Goal: Navigation & Orientation: Find specific page/section

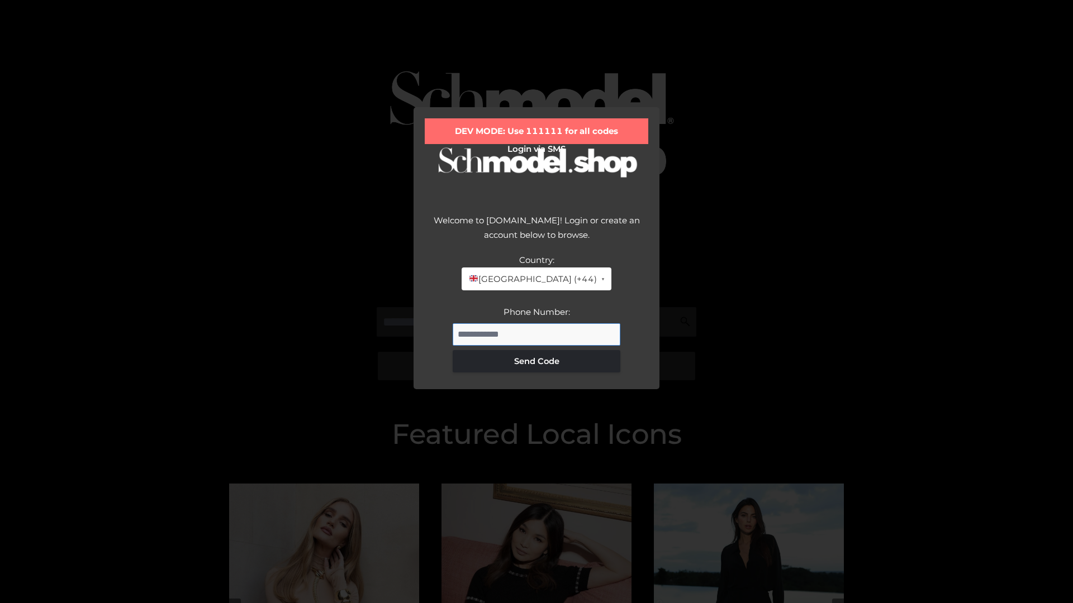
click at [536, 334] on input "Phone Number:" at bounding box center [537, 334] width 168 height 22
type input "**********"
click at [536, 361] on button "Send Code" at bounding box center [537, 361] width 168 height 22
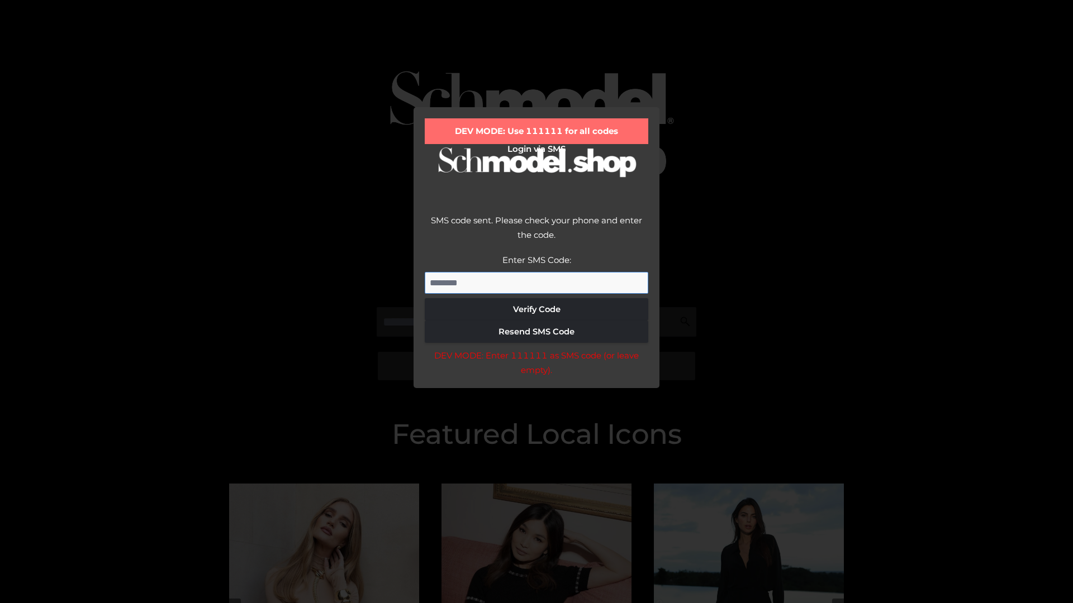
click at [536, 283] on input "Enter SMS Code:" at bounding box center [536, 283] width 223 height 22
type input "******"
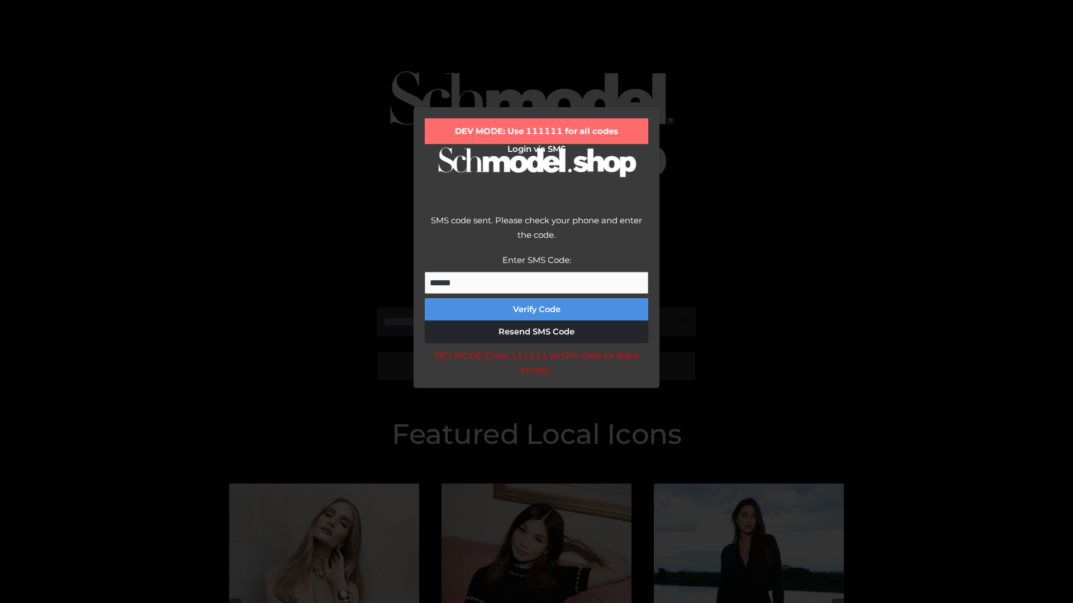
click at [536, 310] on button "Verify Code" at bounding box center [536, 309] width 223 height 22
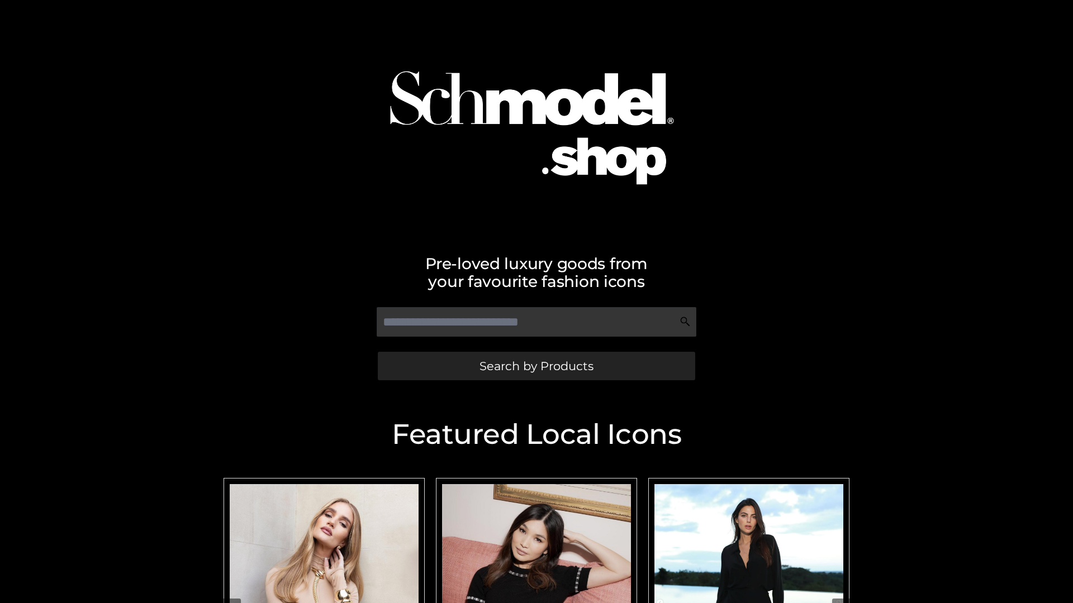
click at [536, 366] on span "Search by Products" at bounding box center [536, 366] width 114 height 12
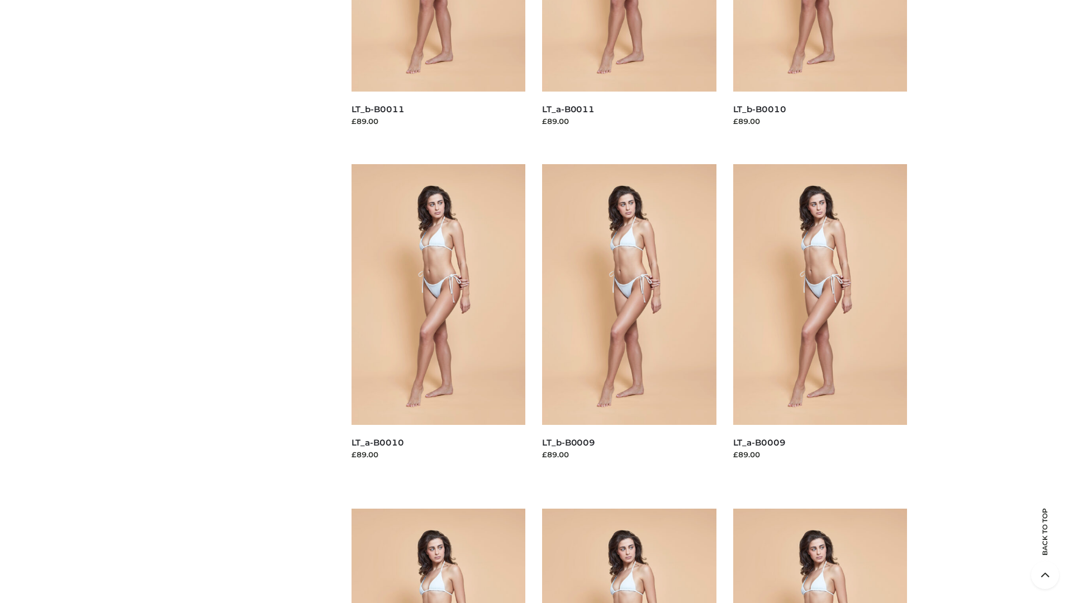
scroll to position [2945, 0]
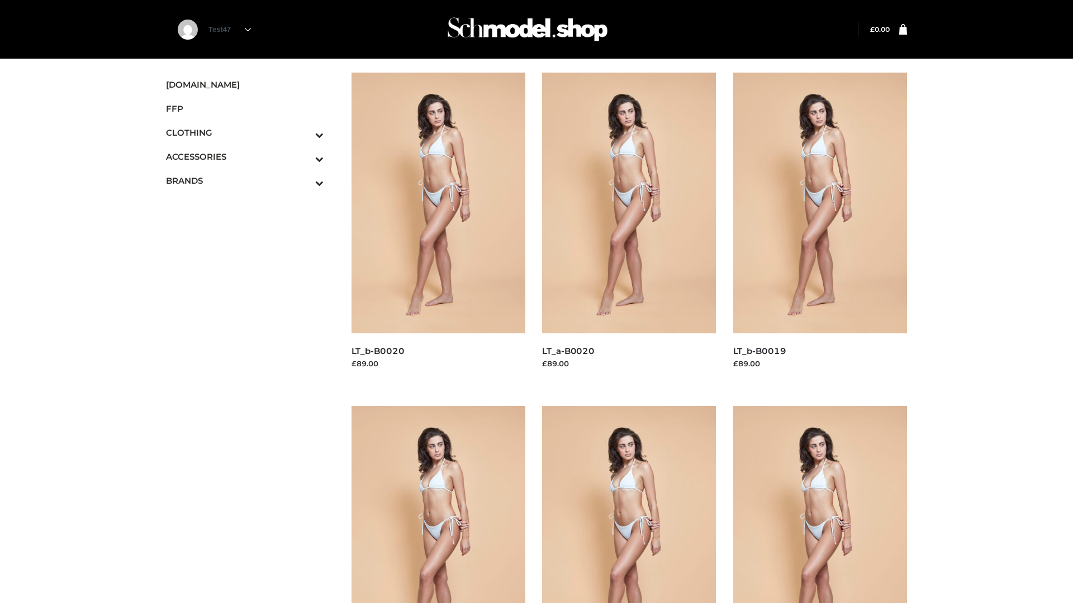
scroll to position [910, 0]
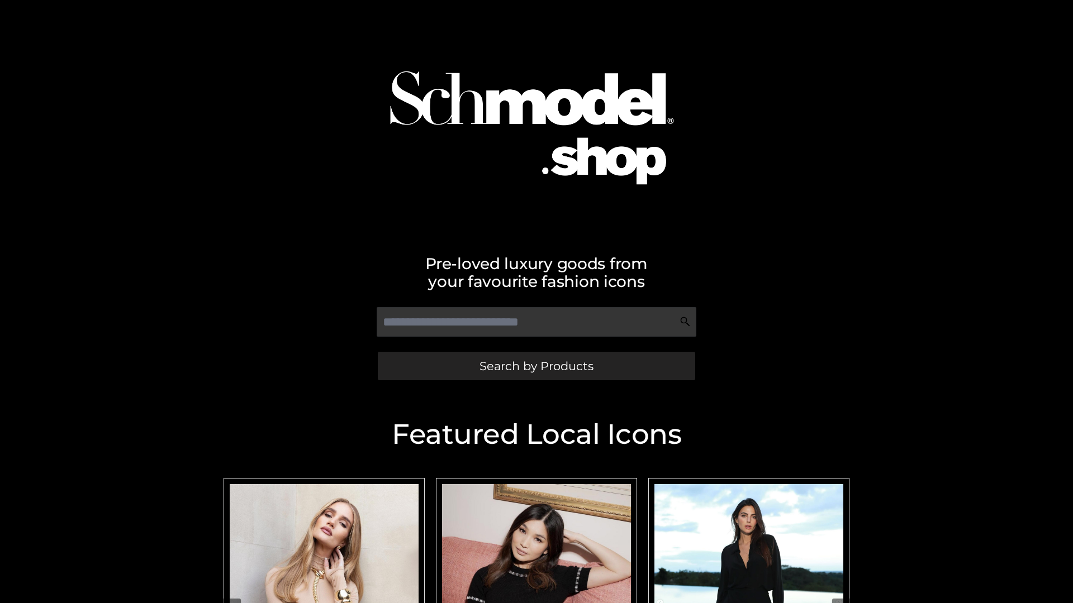
click at [536, 366] on span "Search by Products" at bounding box center [536, 366] width 114 height 12
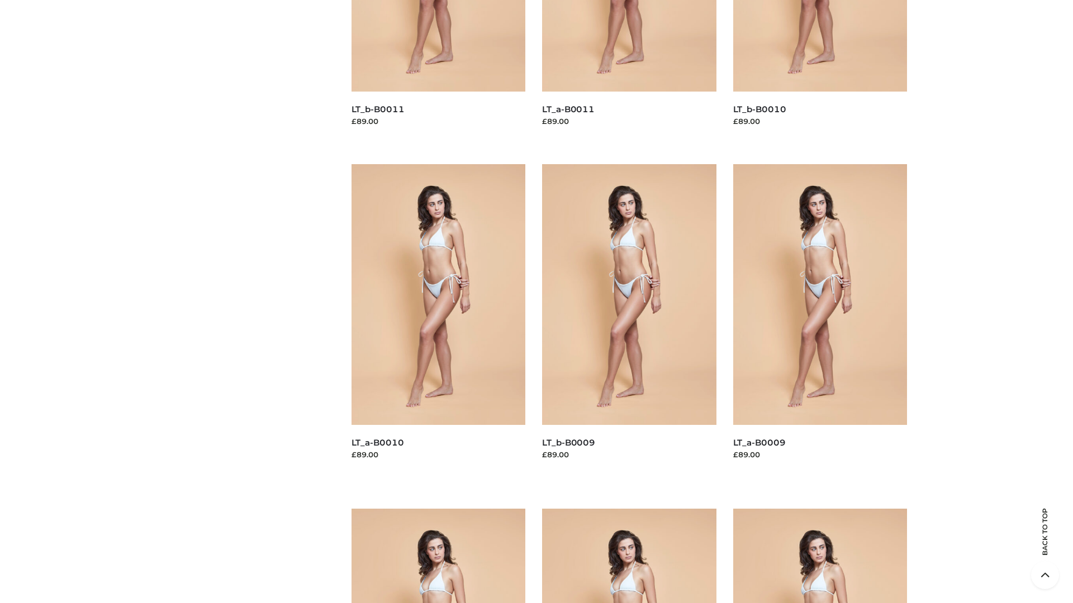
scroll to position [2945, 0]
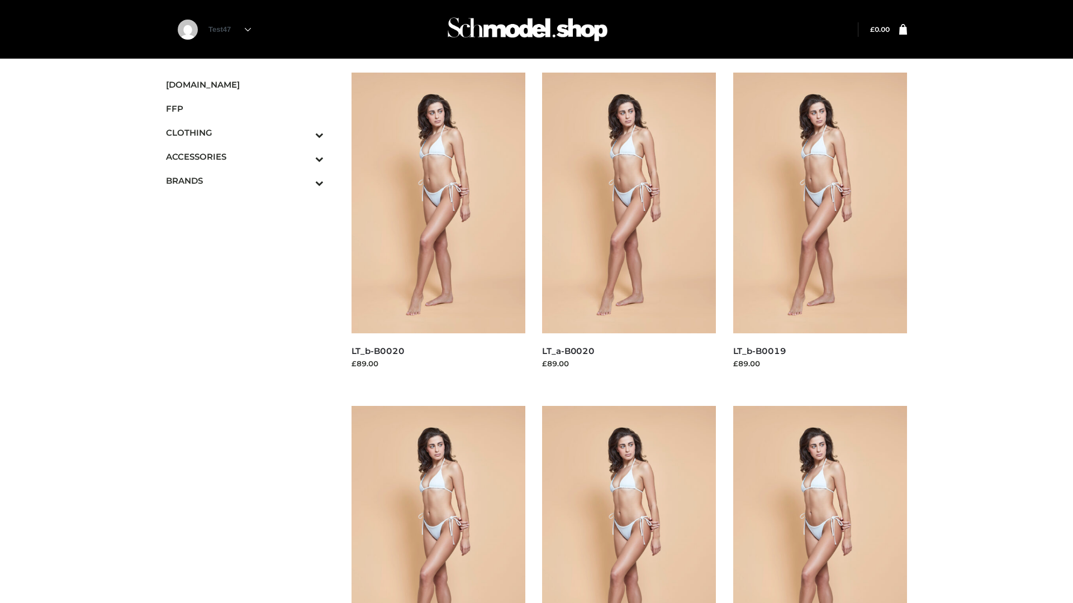
scroll to position [910, 0]
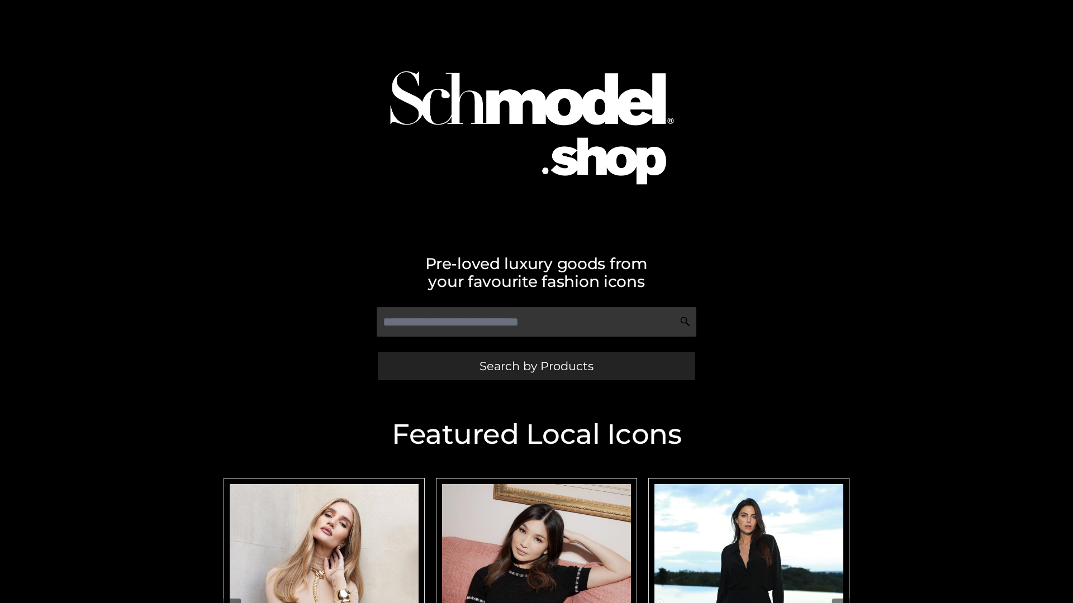
click at [536, 366] on span "Search by Products" at bounding box center [536, 366] width 114 height 12
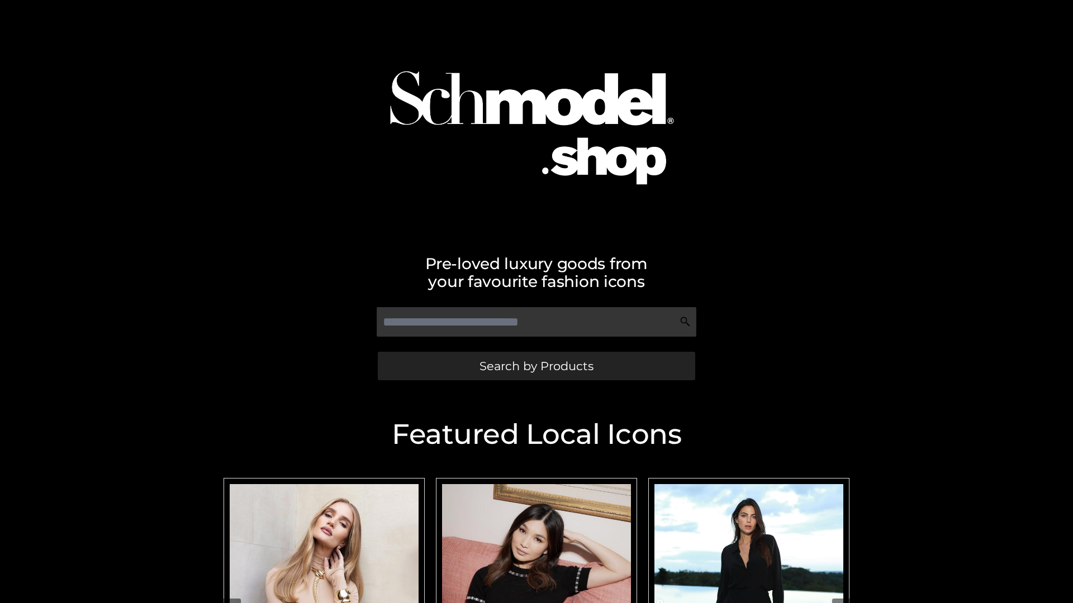
click at [536, 366] on span "Search by Products" at bounding box center [536, 366] width 114 height 12
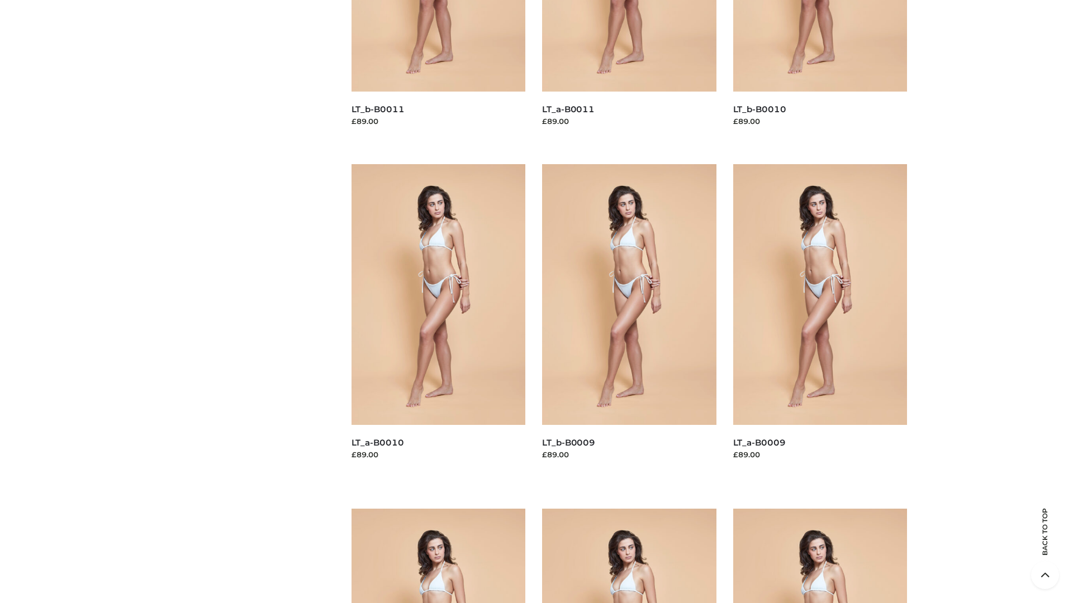
scroll to position [2945, 0]
